Goal: Transaction & Acquisition: Book appointment/travel/reservation

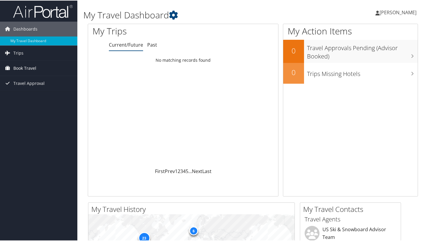
click at [28, 67] on span "Book Travel" at bounding box center [24, 67] width 23 height 15
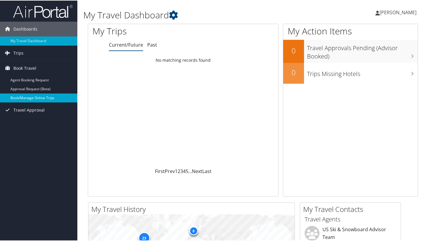
click at [42, 97] on link "Book/Manage Online Trips" at bounding box center [38, 97] width 77 height 9
